Goal: Find specific page/section: Find specific page/section

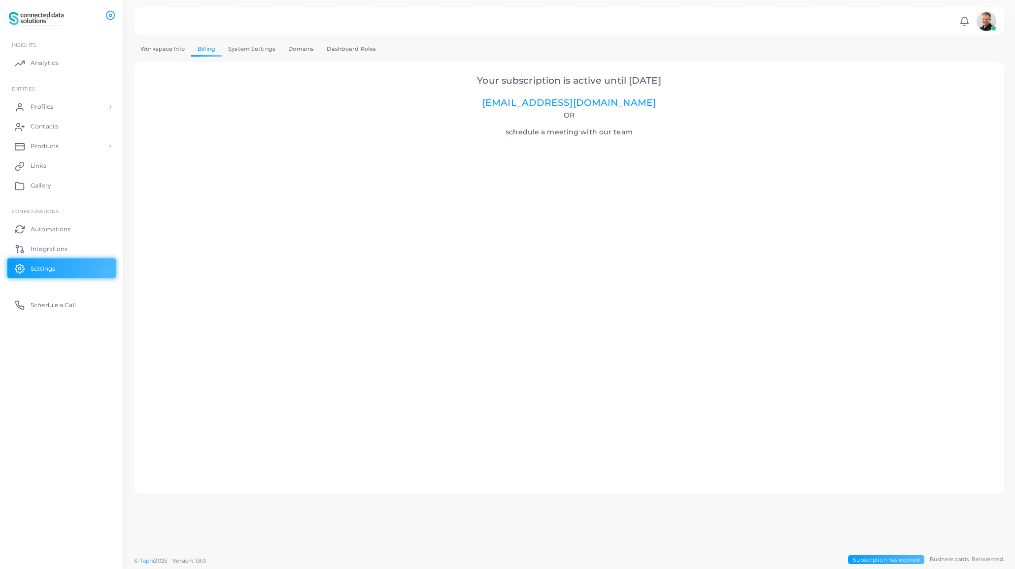
click at [989, 22] on img at bounding box center [986, 21] width 20 height 20
click at [967, 91] on link "Logout" at bounding box center [958, 98] width 80 height 15
click at [33, 62] on link "Analytics" at bounding box center [61, 63] width 108 height 20
click at [45, 63] on span "Analytics" at bounding box center [47, 63] width 28 height 9
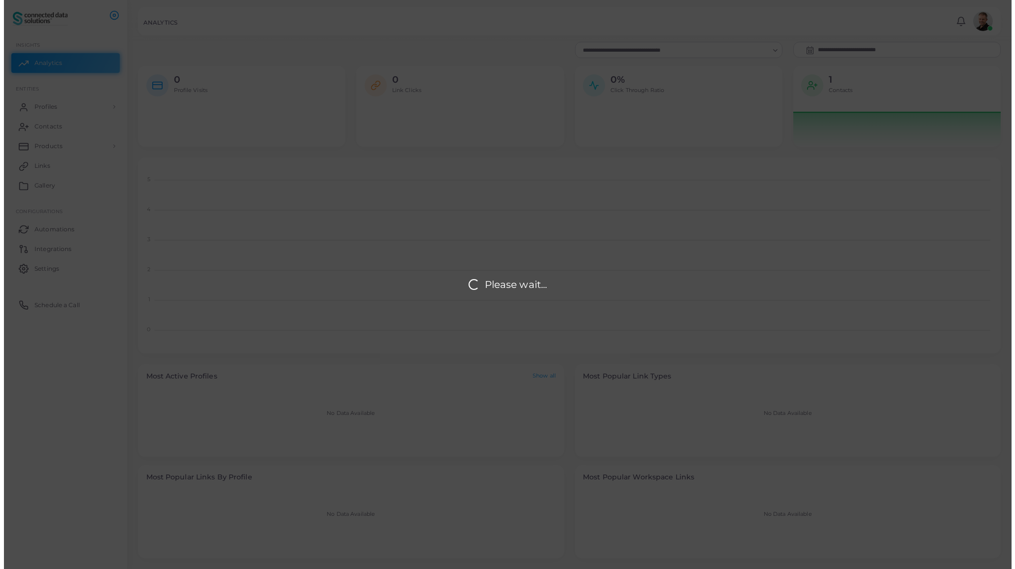
scroll to position [189, 855]
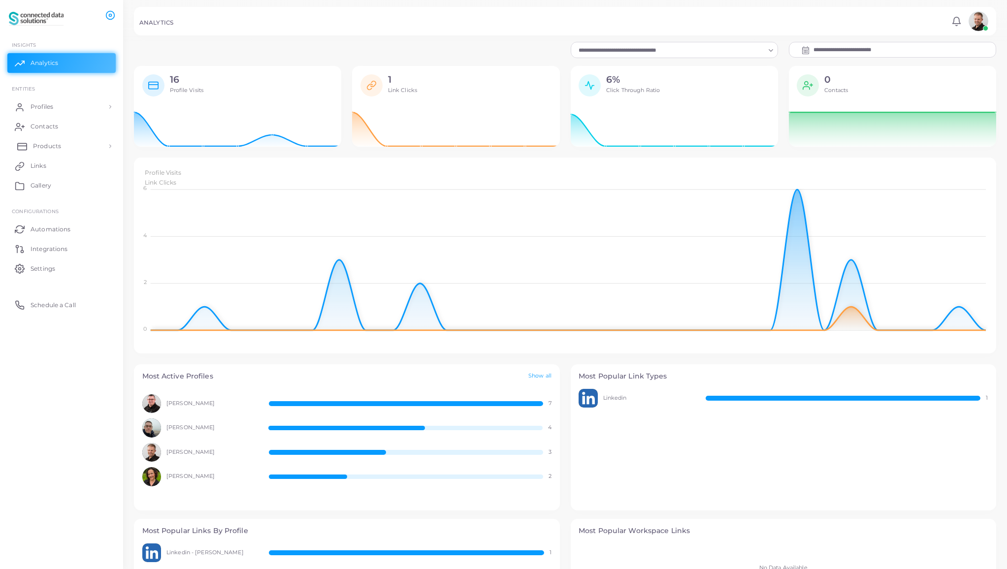
click at [55, 145] on span "Products" at bounding box center [47, 146] width 28 height 9
click at [40, 166] on span "Products" at bounding box center [47, 169] width 28 height 9
